Goal: Information Seeking & Learning: Learn about a topic

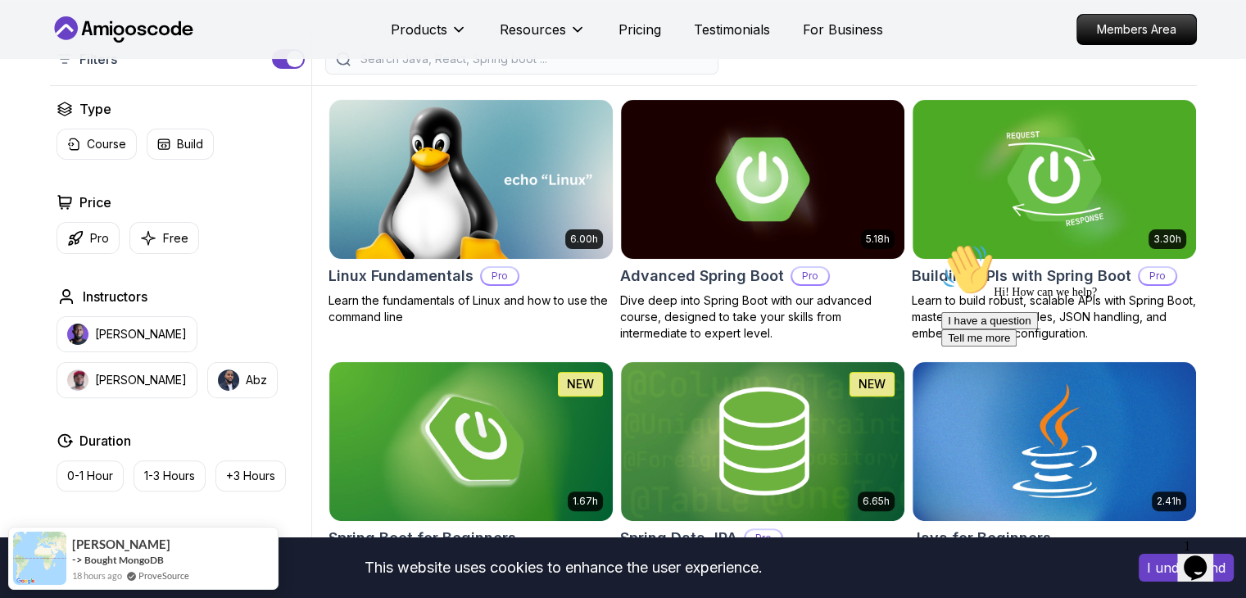
scroll to position [416, 0]
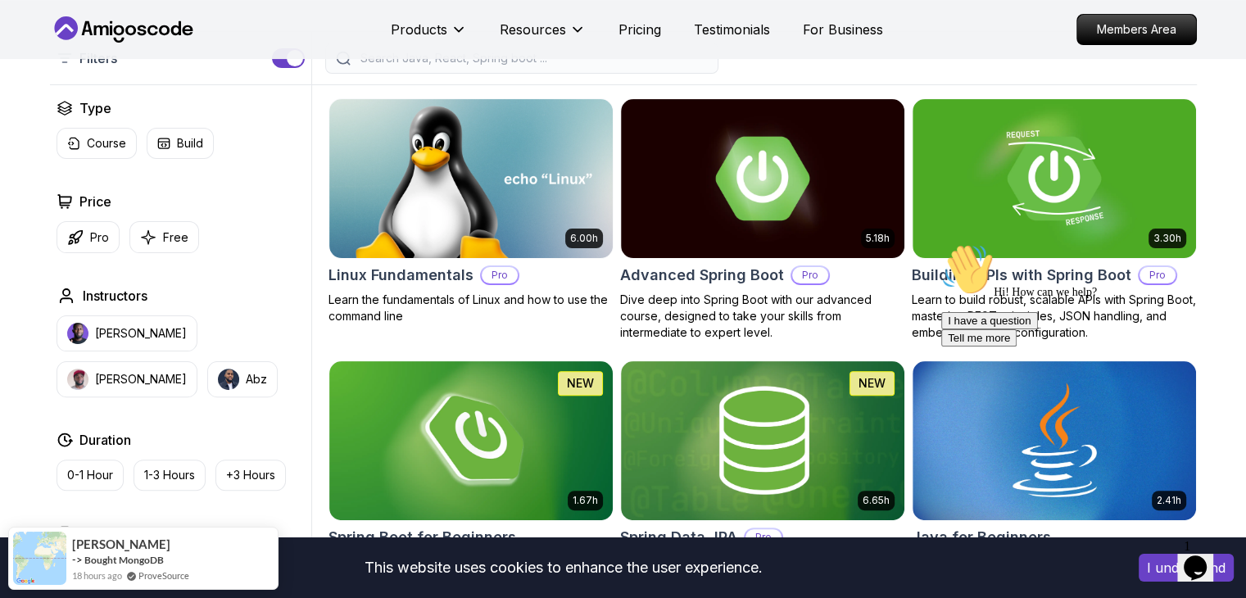
click at [942, 243] on icon "Chat attention grabber" at bounding box center [942, 243] width 0 height 0
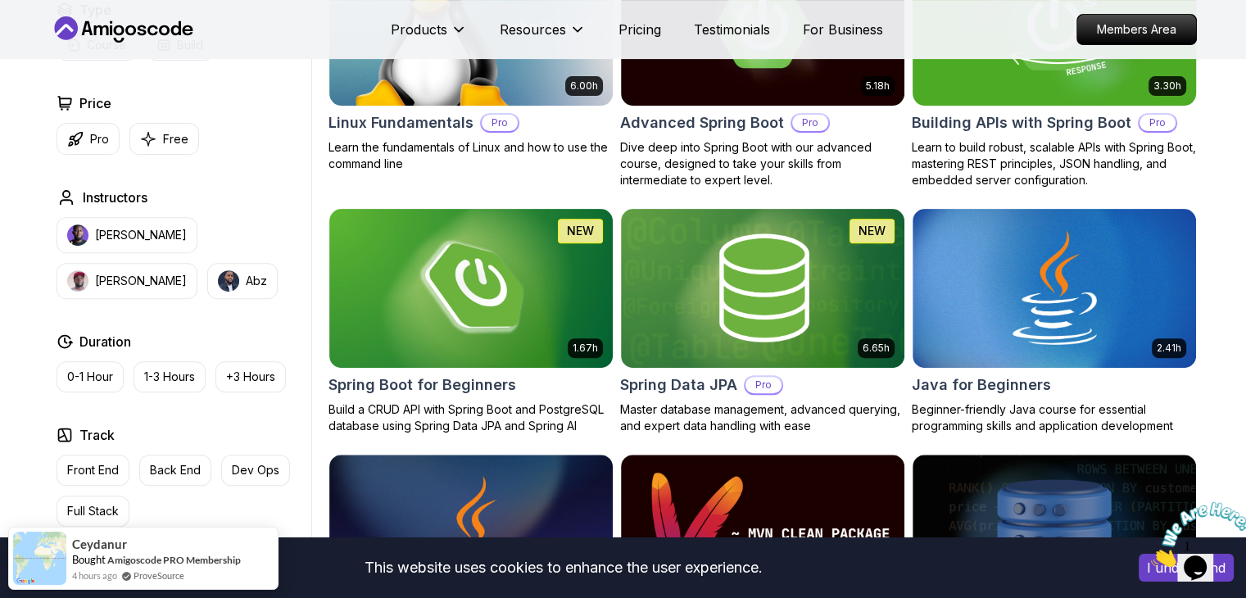
scroll to position [585, 0]
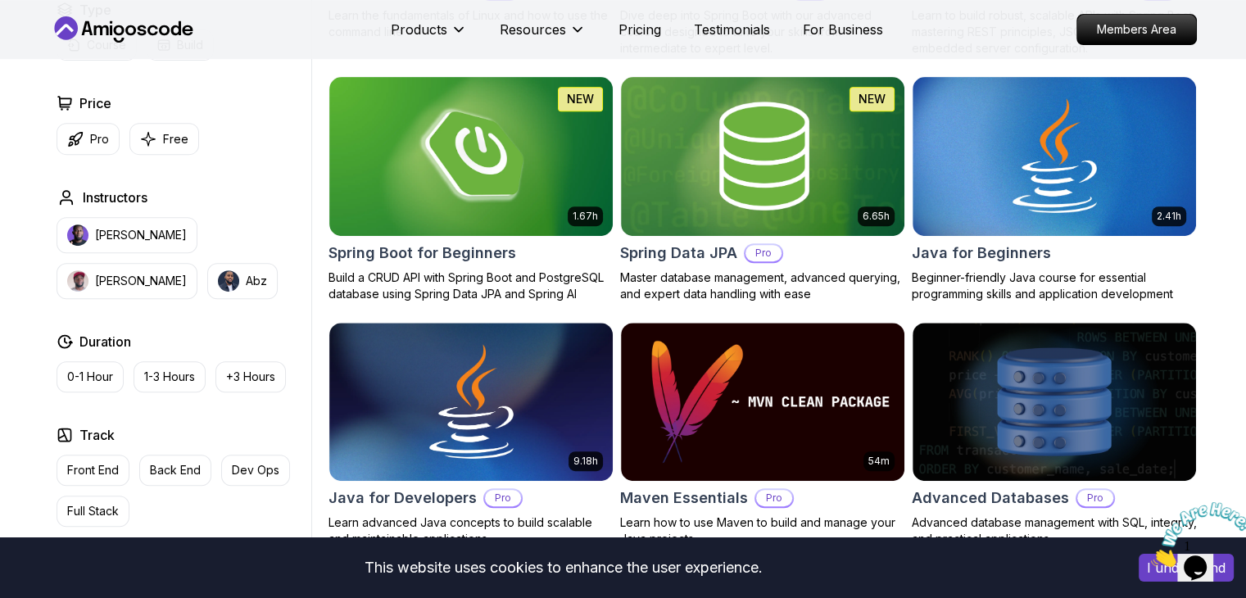
scroll to position [701, 0]
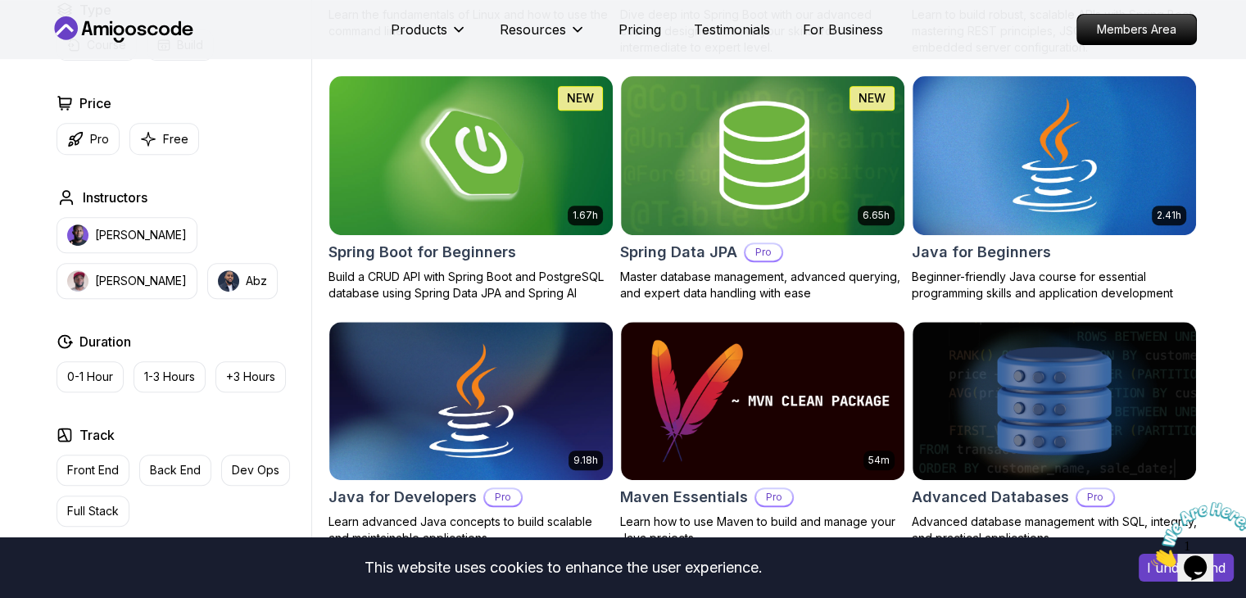
click at [1151, 556] on icon "Close" at bounding box center [1151, 563] width 0 height 14
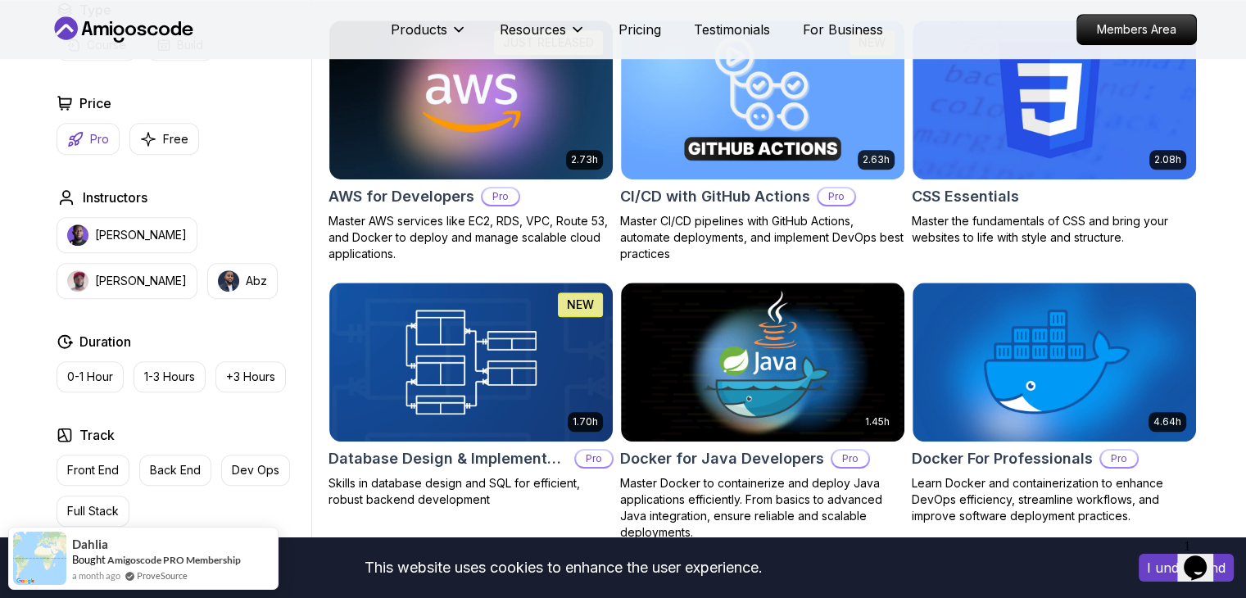
scroll to position [1241, 0]
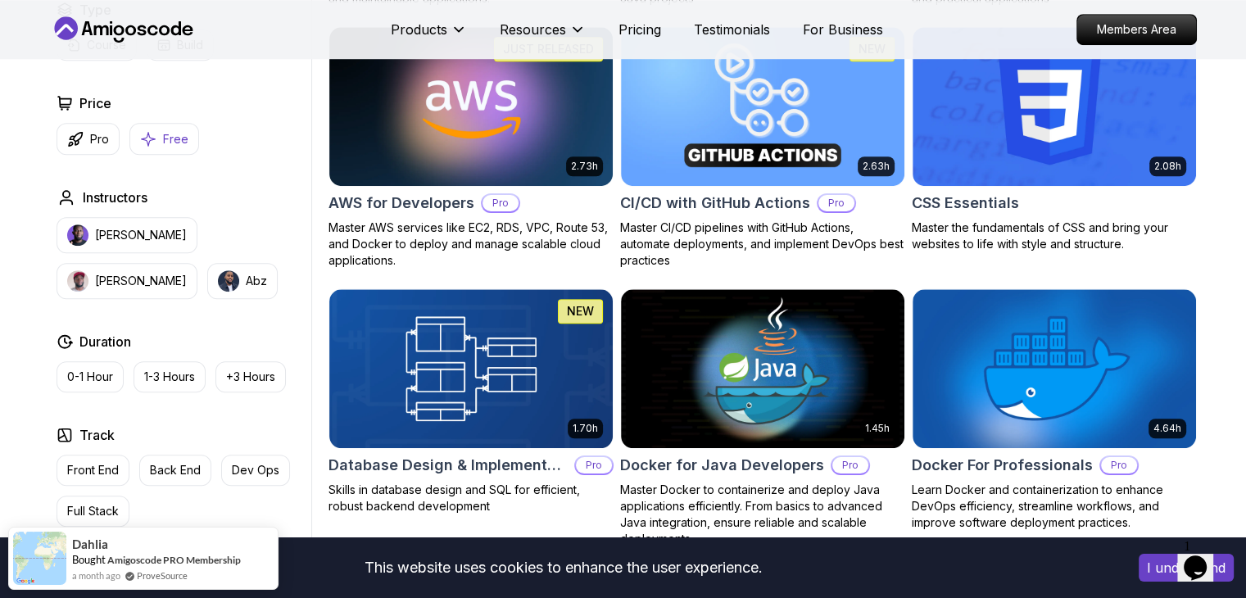
click at [154, 131] on icon "button" at bounding box center [148, 138] width 16 height 17
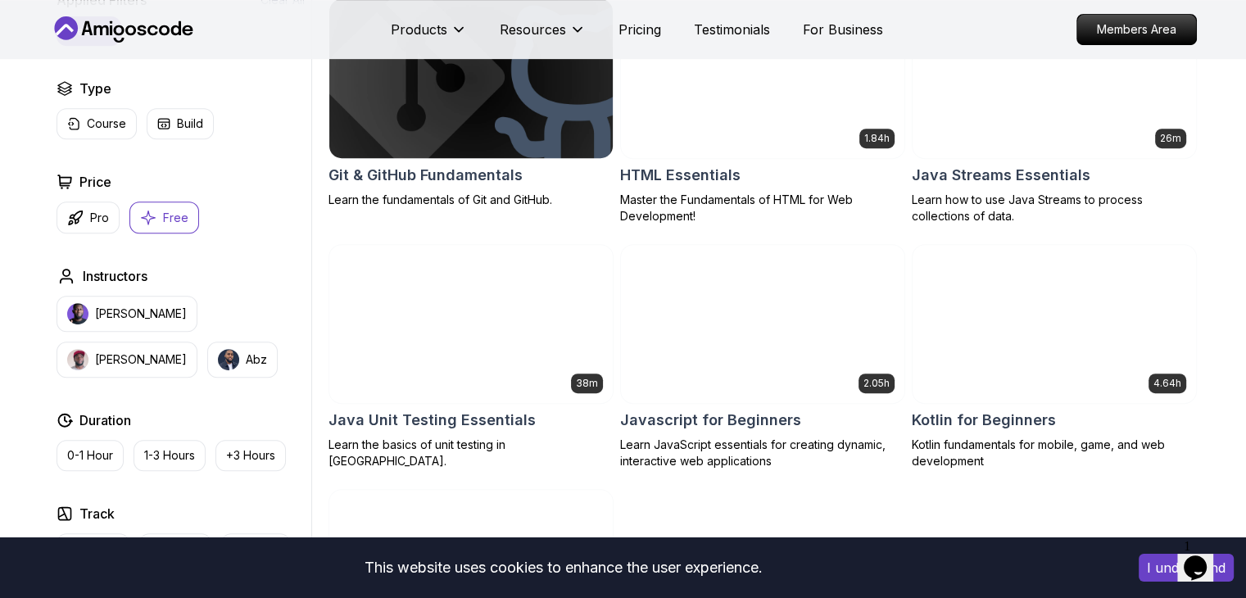
scroll to position [670, 0]
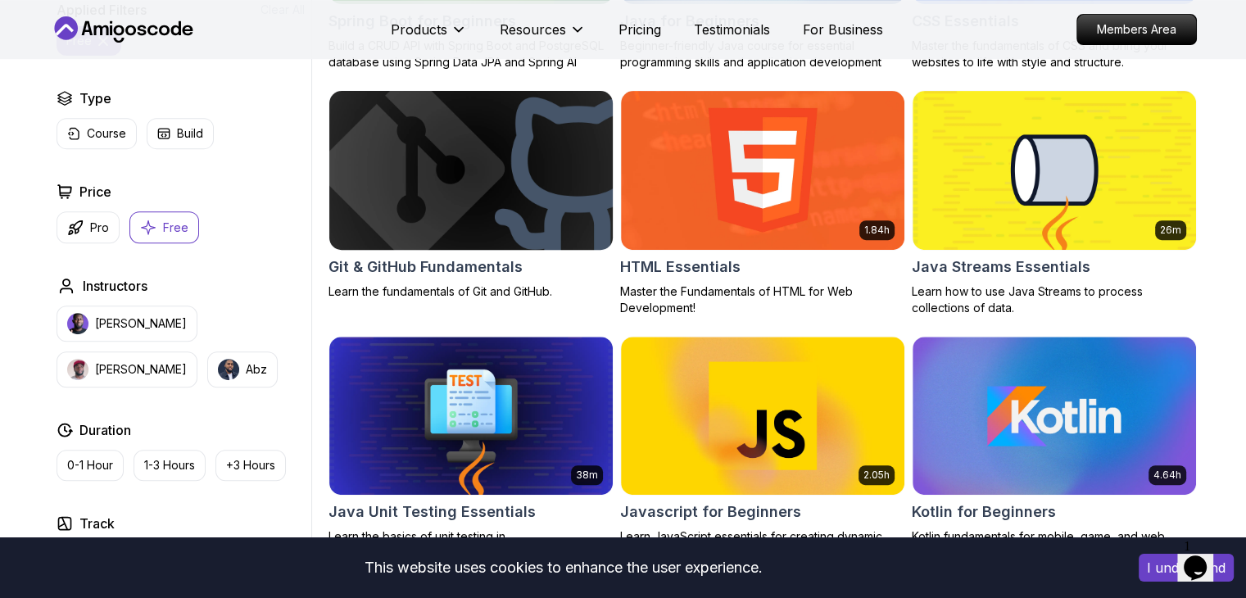
click at [531, 198] on img at bounding box center [470, 170] width 297 height 166
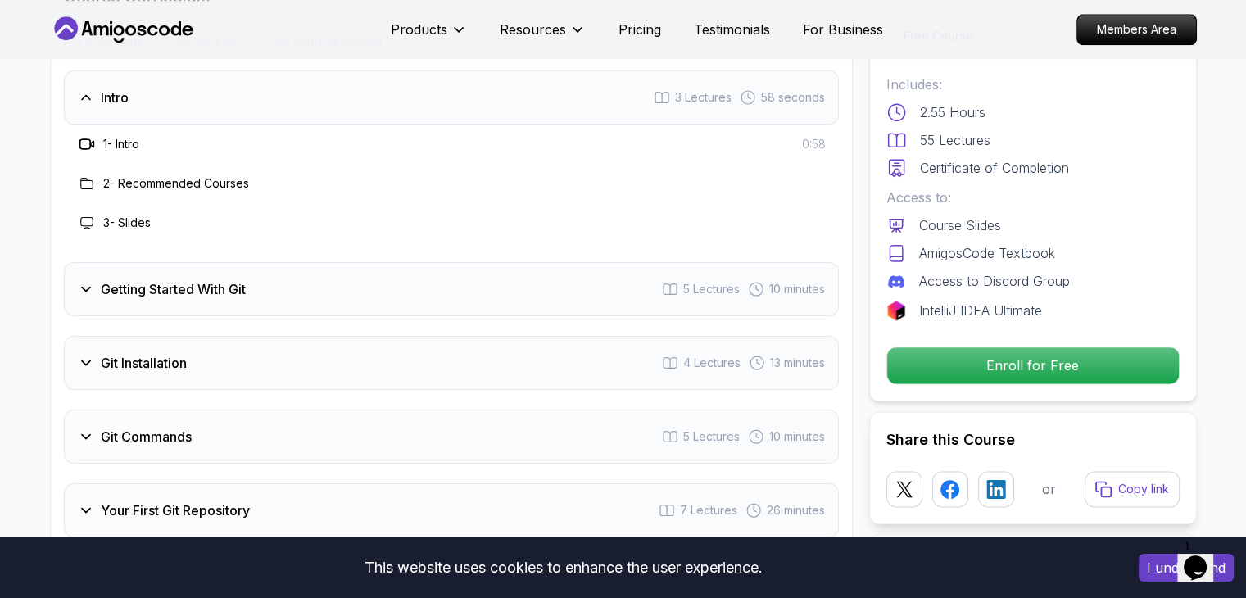
scroll to position [2065, 0]
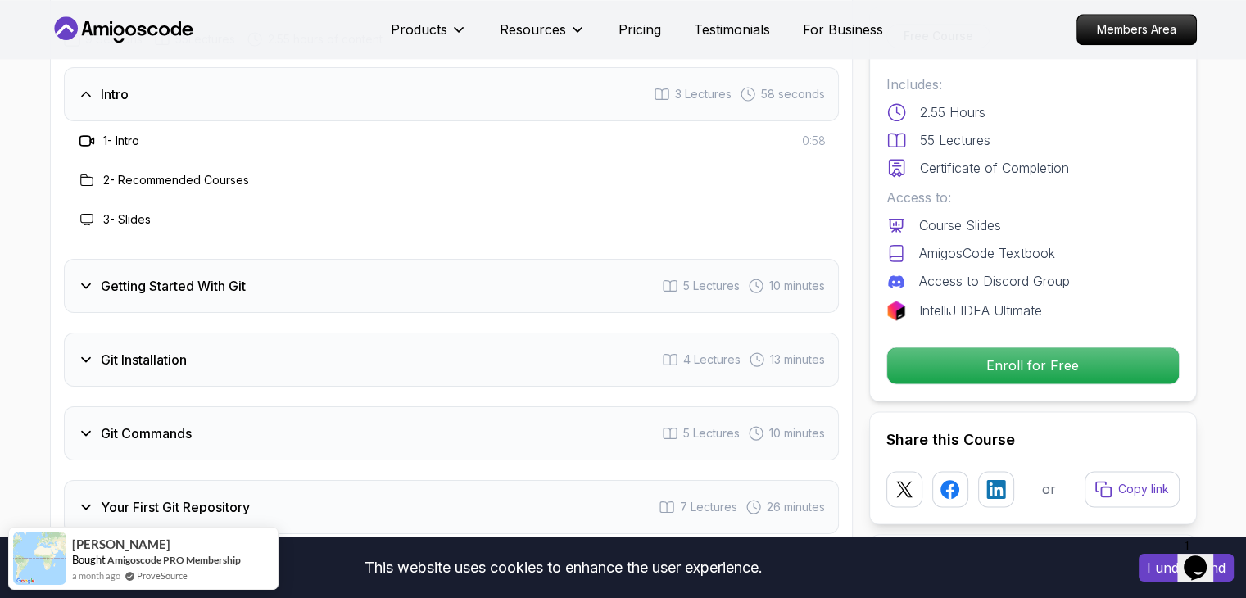
click at [85, 141] on icon at bounding box center [87, 141] width 16 height 16
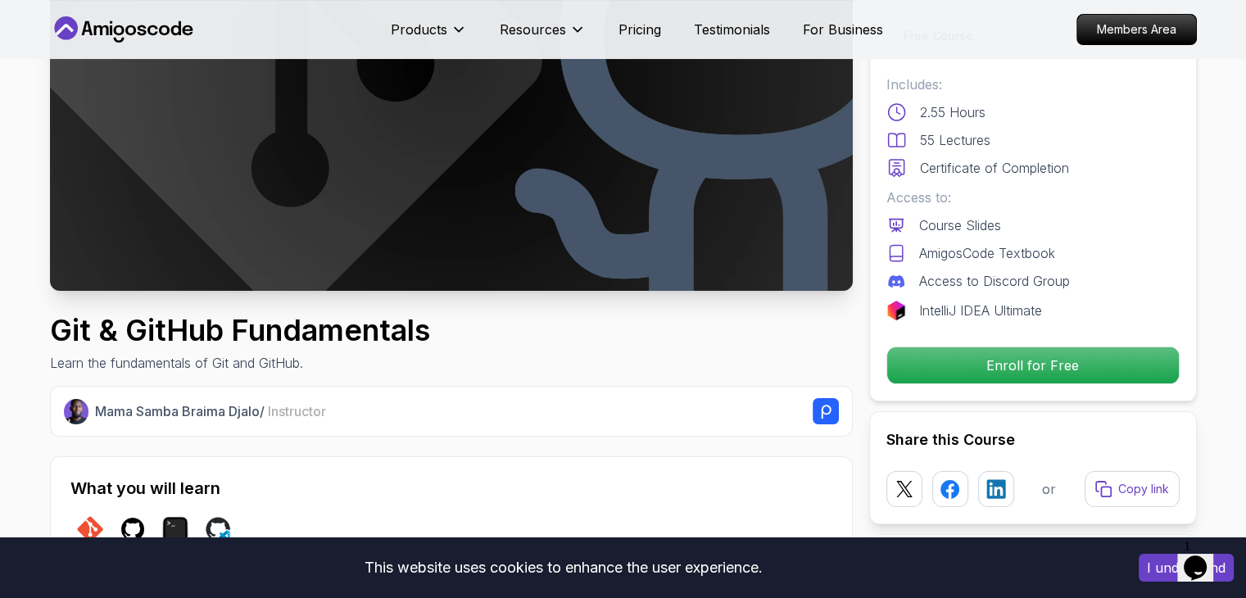
scroll to position [0, 0]
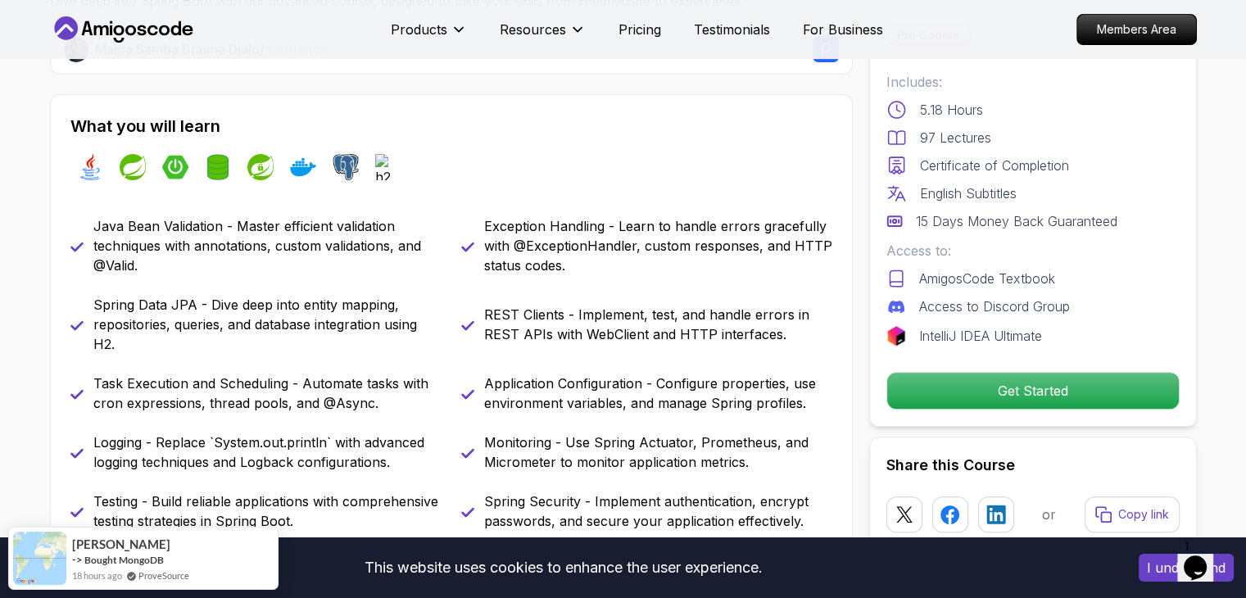
scroll to position [626, 0]
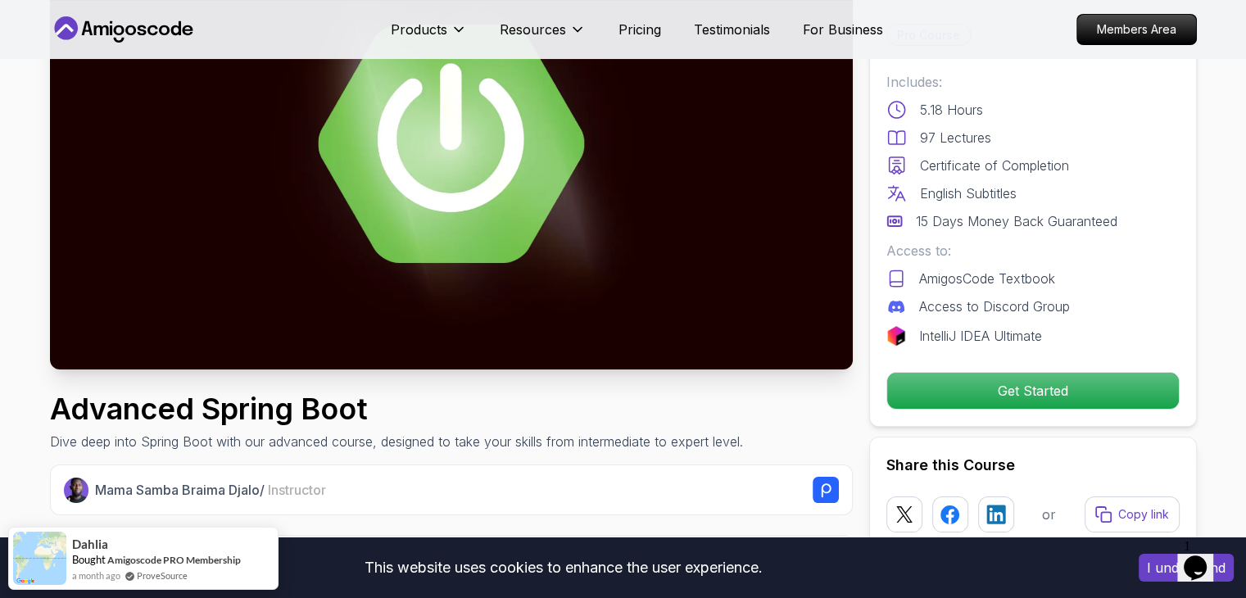
scroll to position [164, 0]
